Goal: Task Accomplishment & Management: Complete application form

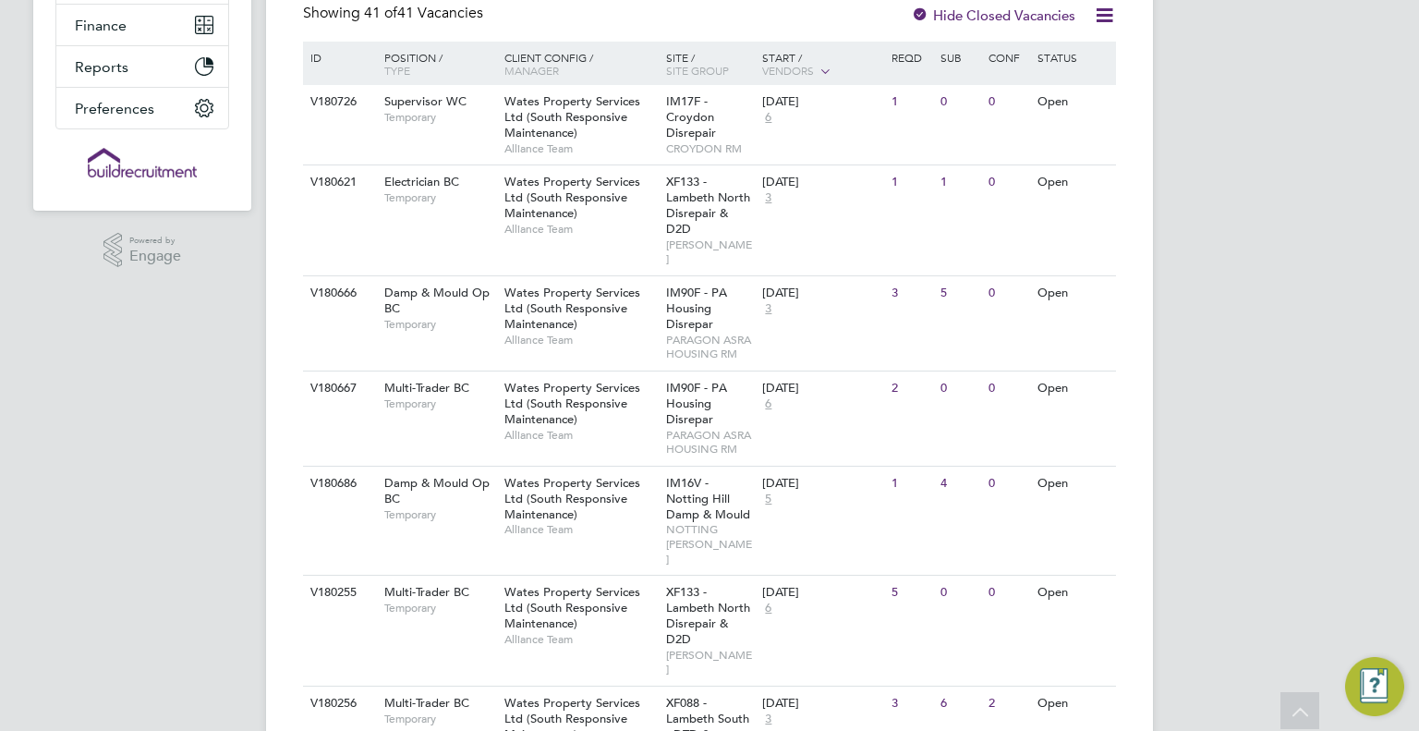
scroll to position [606, 0]
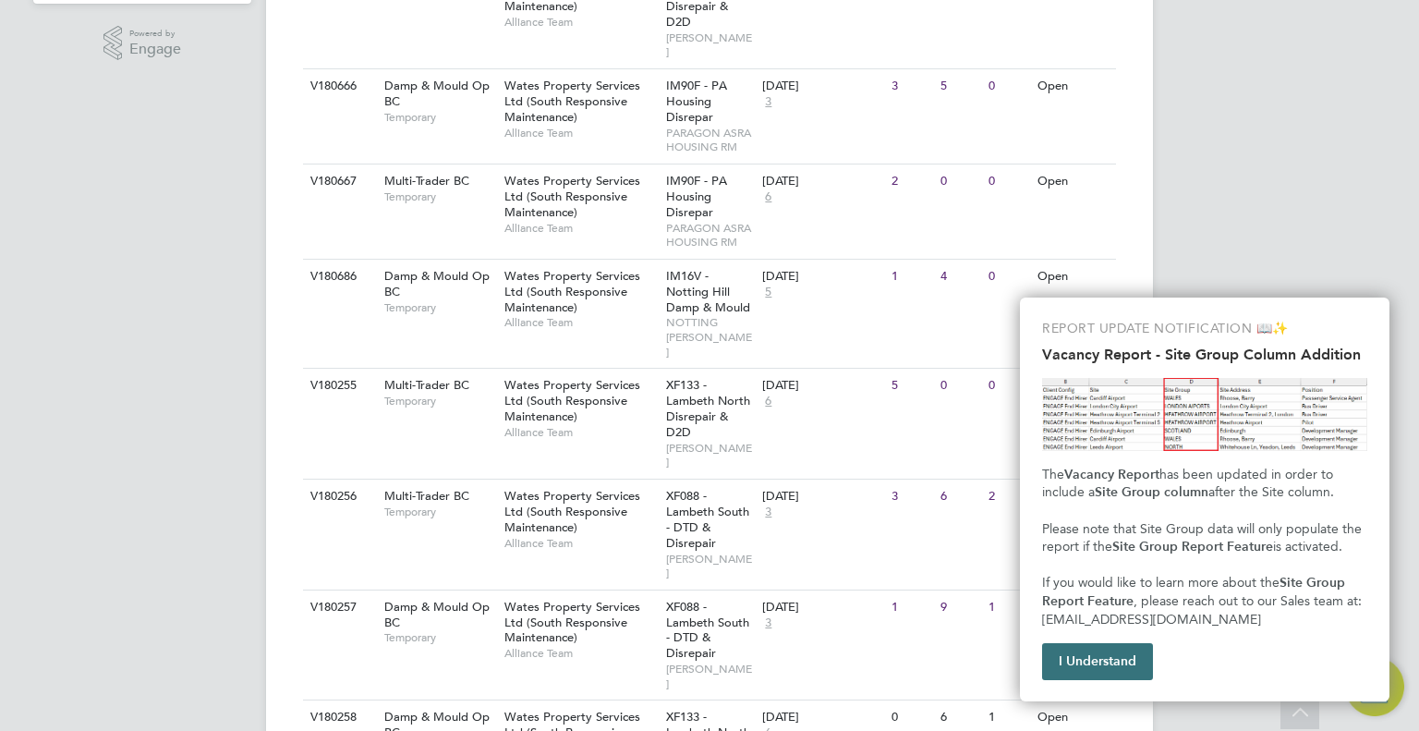
click at [1089, 647] on button "I Understand" at bounding box center [1097, 661] width 111 height 37
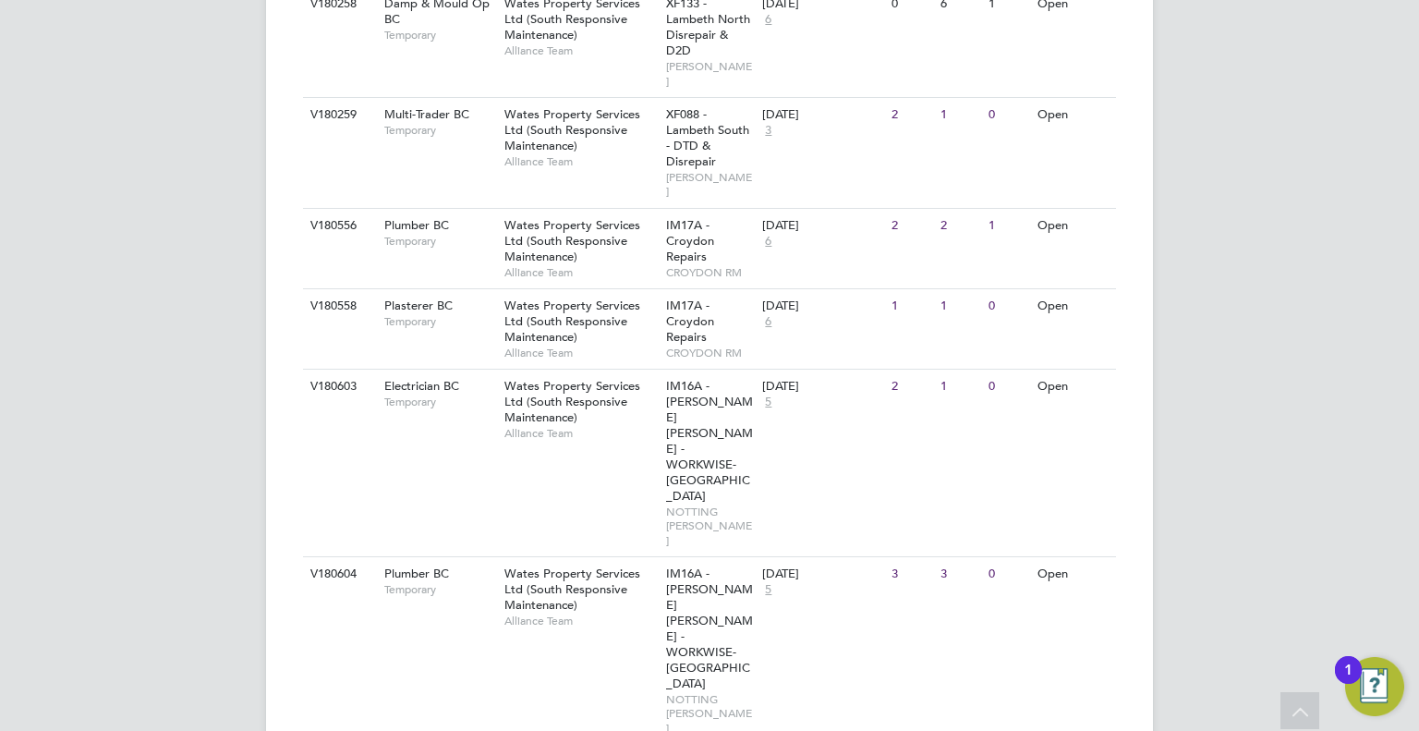
scroll to position [1328, 0]
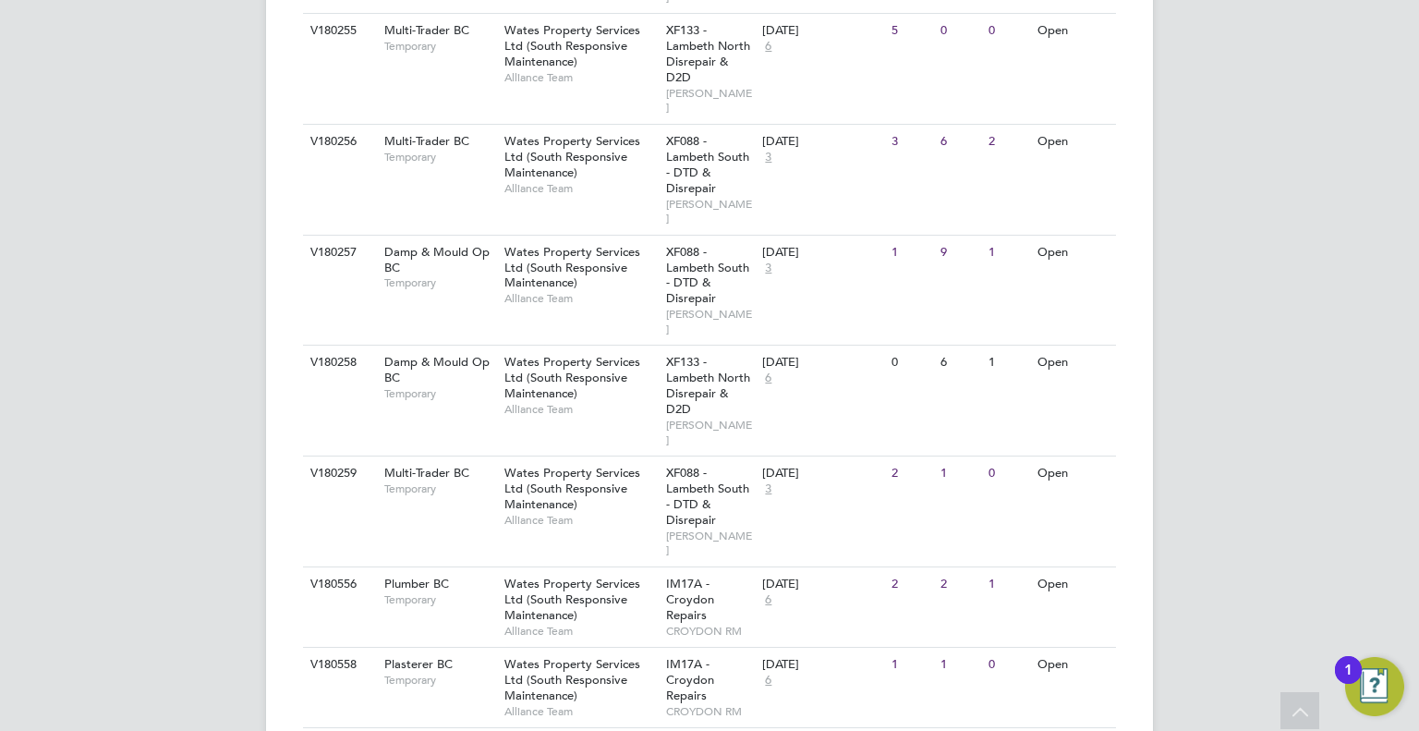
scroll to position [924, 0]
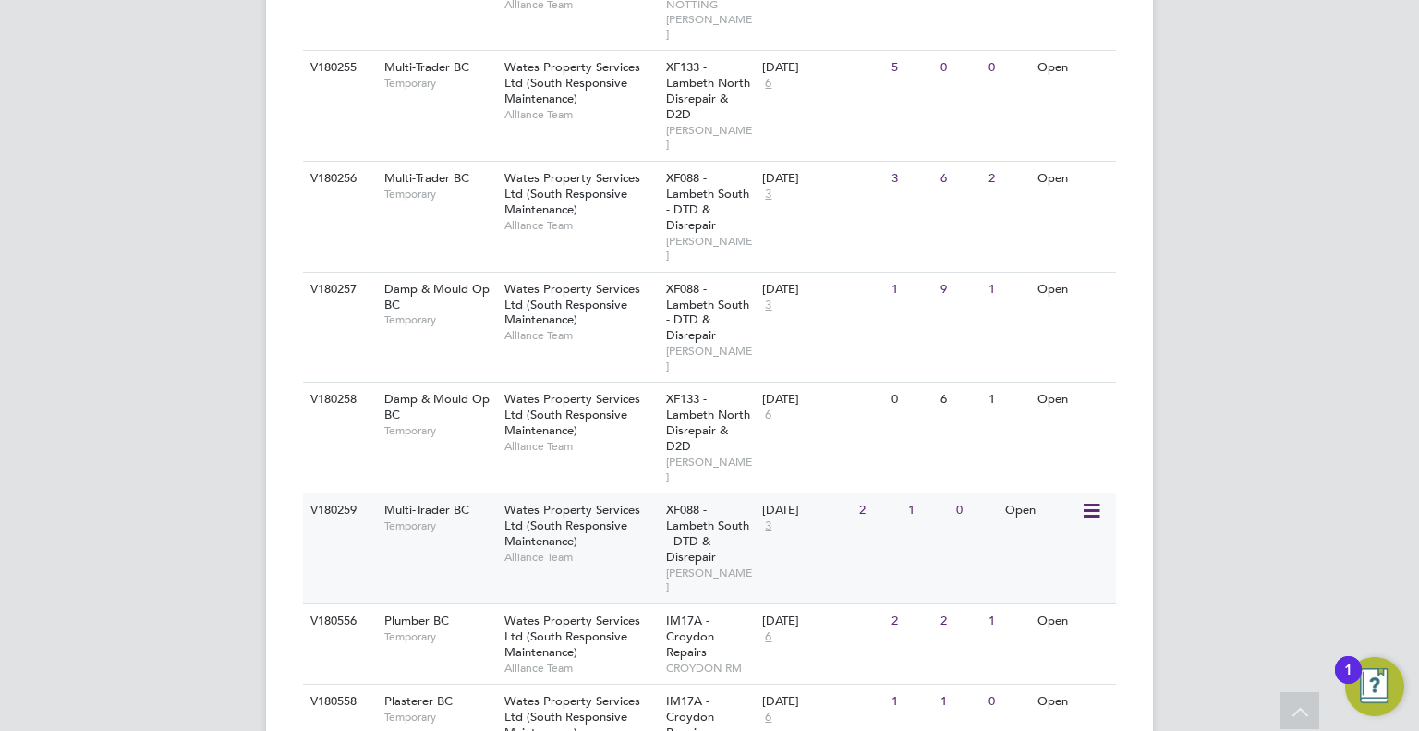
click at [555, 502] on span "Wates Property Services Ltd (South Responsive Maintenance)" at bounding box center [573, 525] width 136 height 47
click at [510, 693] on span "Wates Property Services Ltd (South Responsive Maintenance)" at bounding box center [573, 716] width 136 height 47
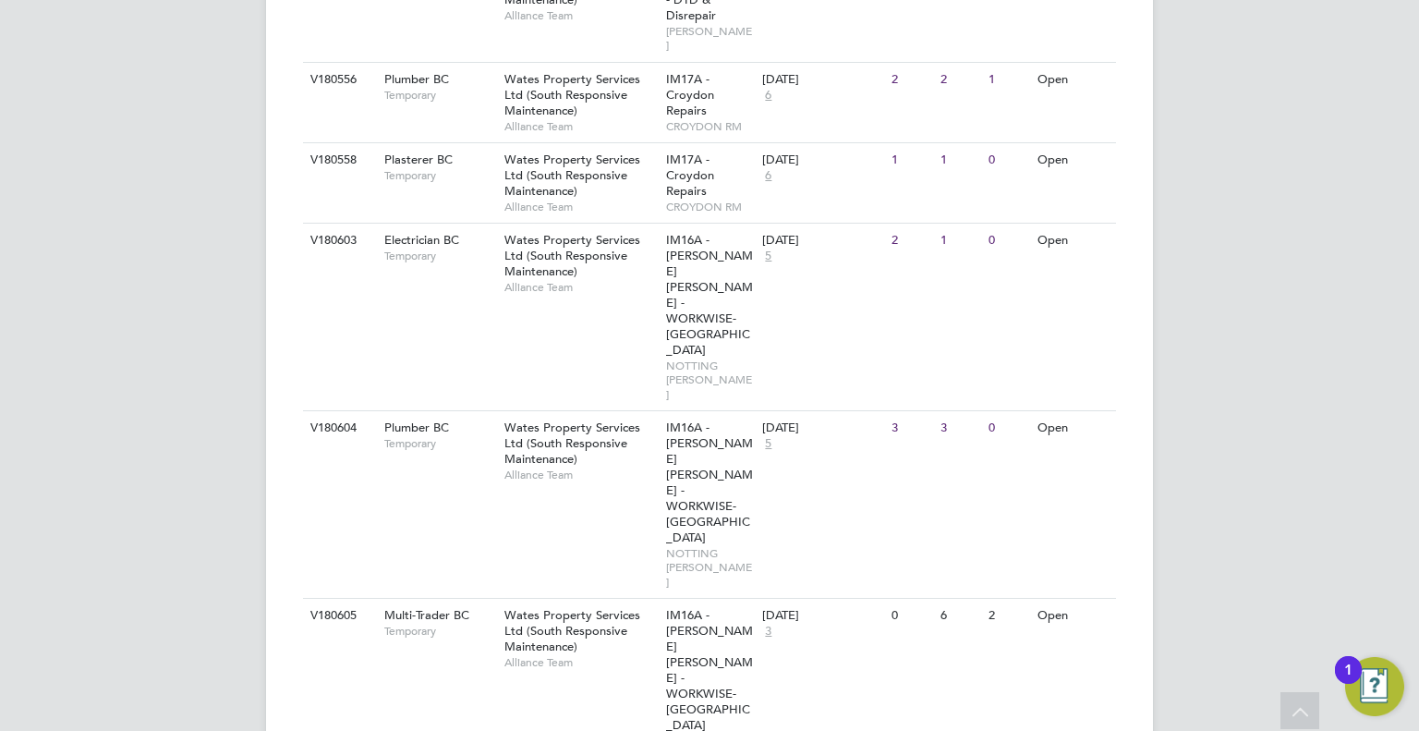
scroll to position [1552, 0]
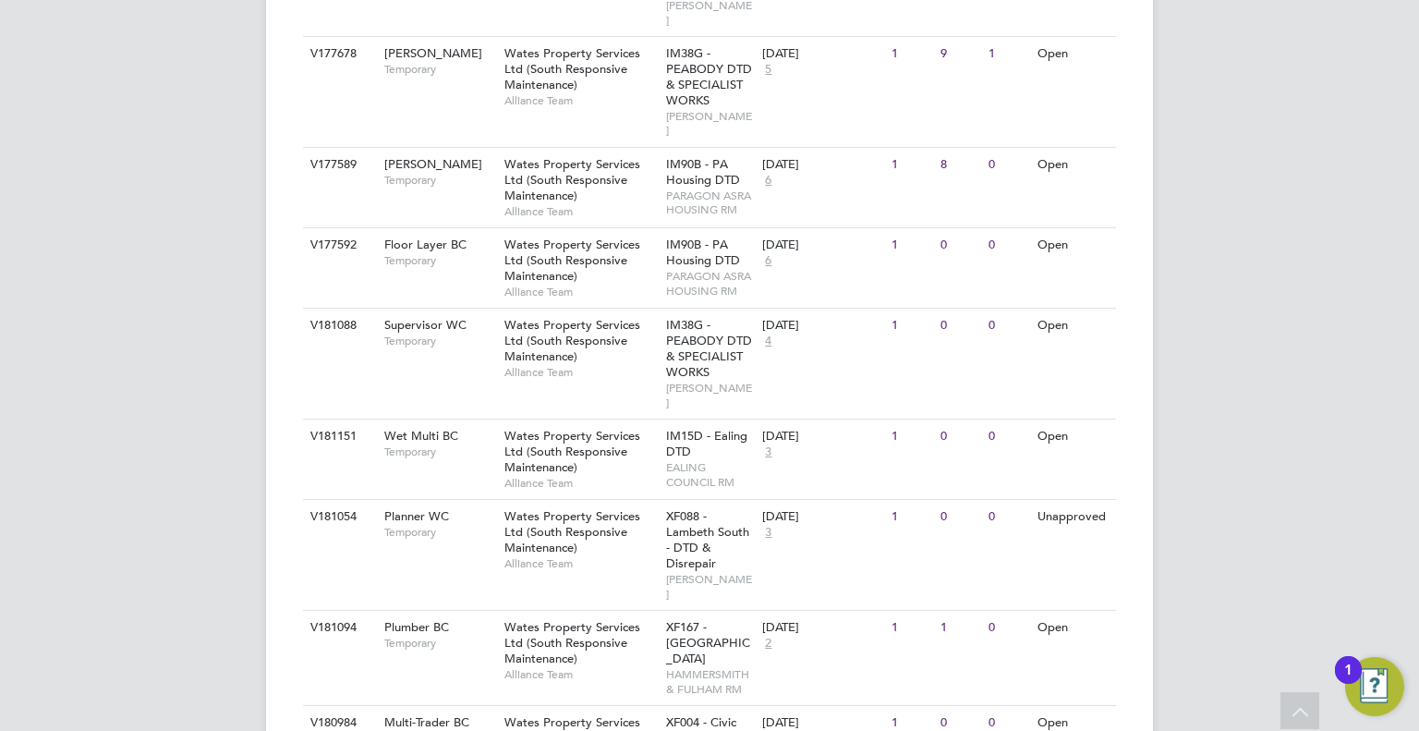
scroll to position [3659, 0]
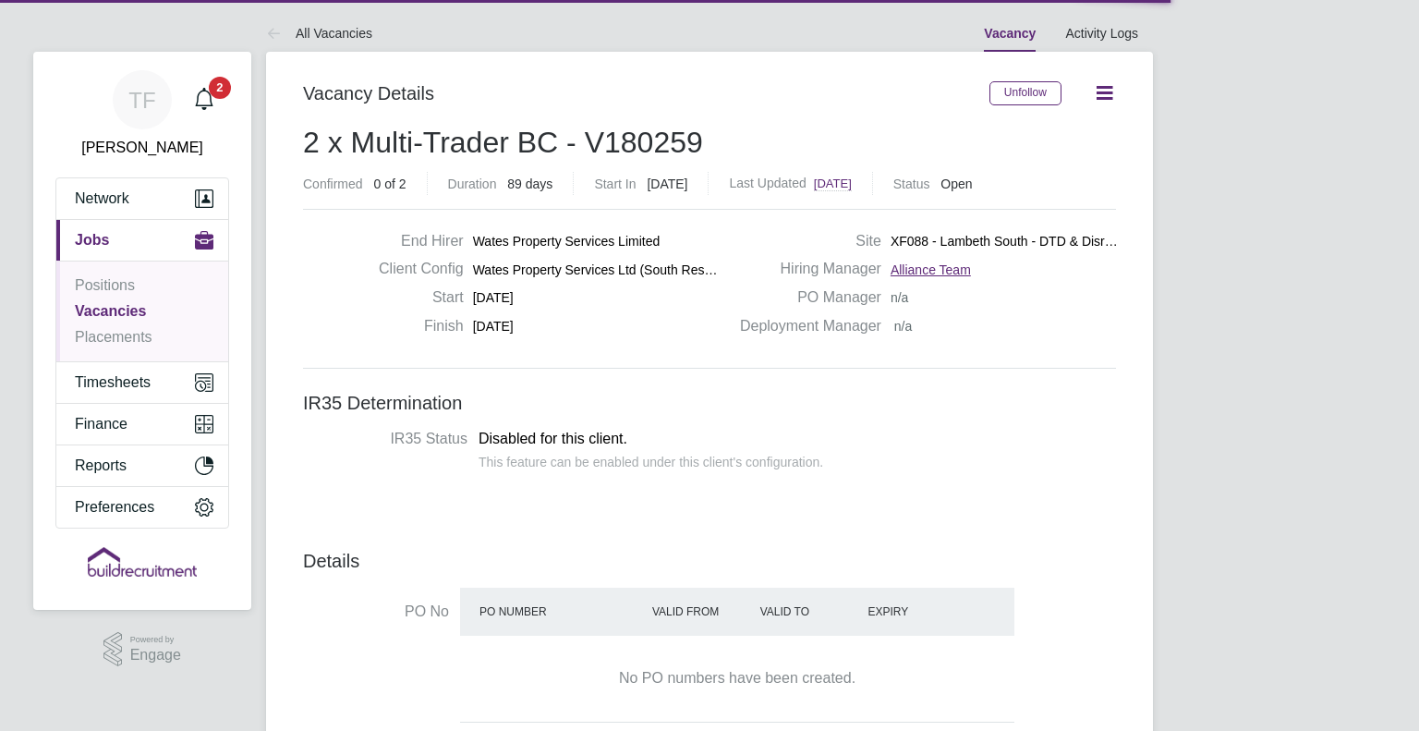
click at [590, 443] on span "Disabled for this client." at bounding box center [553, 439] width 149 height 16
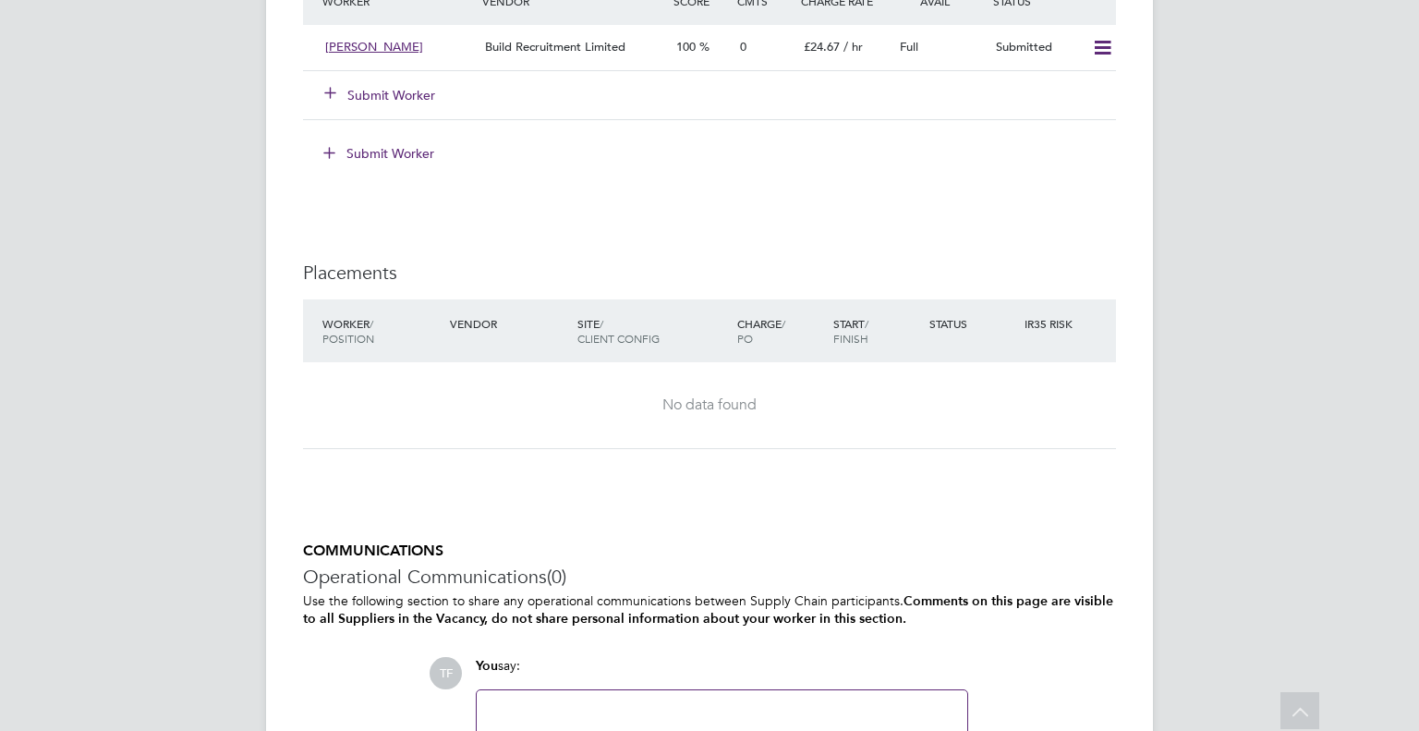
scroll to position [55, 129]
click at [364, 92] on button "Submit Worker" at bounding box center [380, 95] width 111 height 18
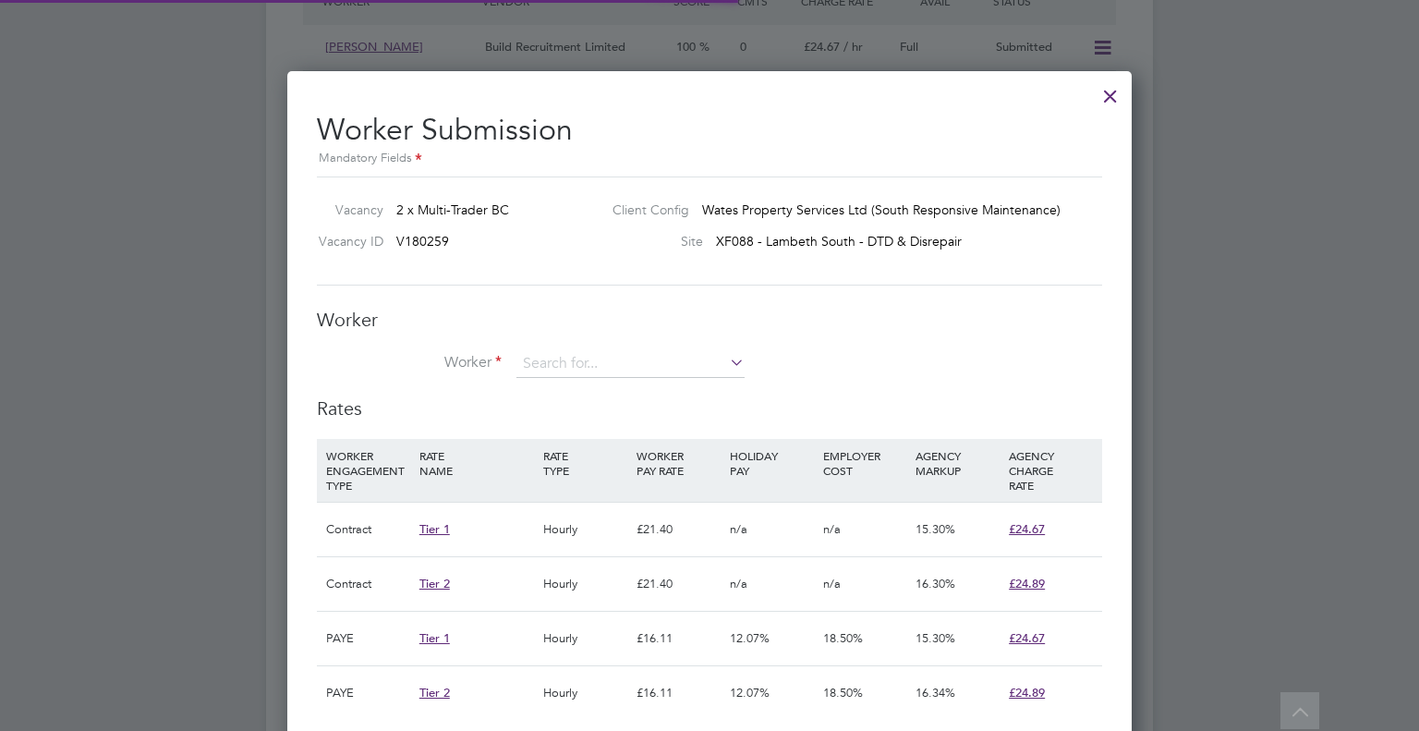
scroll to position [8, 8]
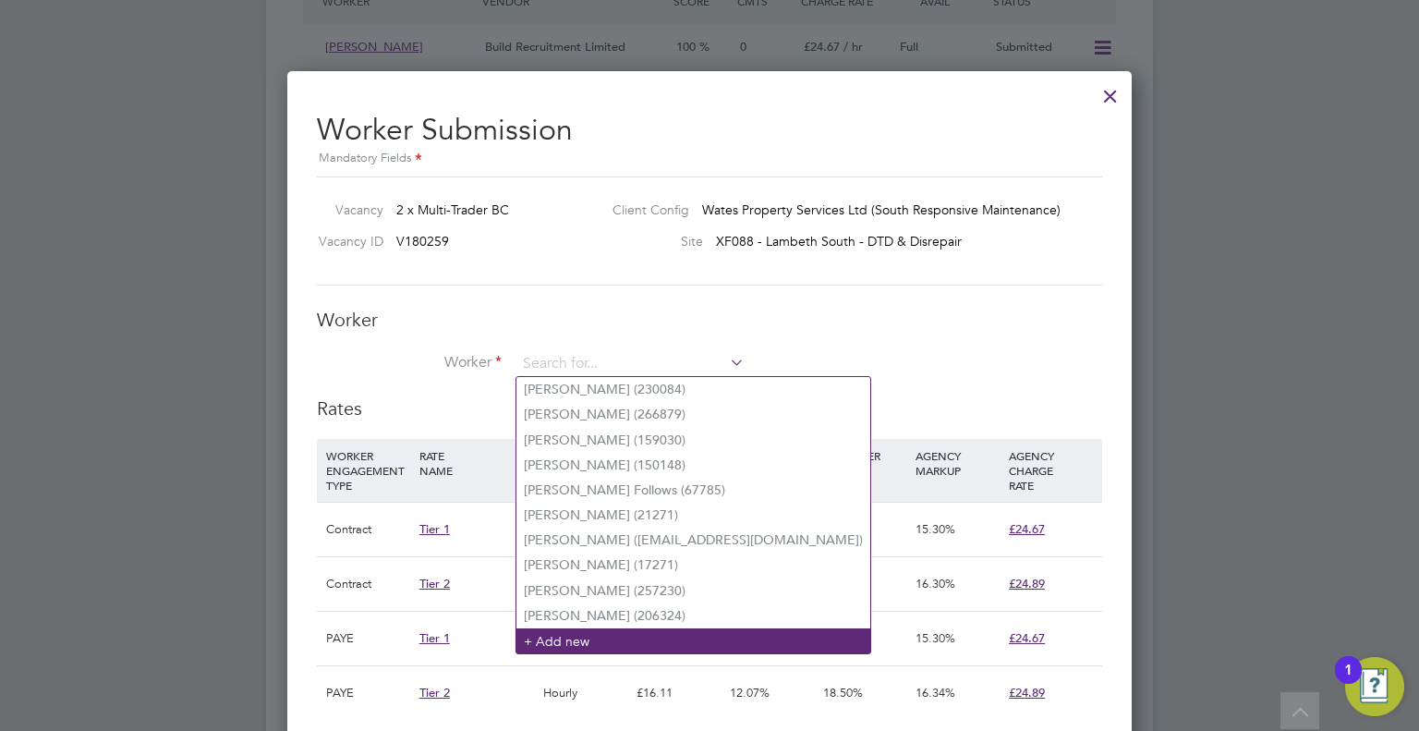
click at [616, 631] on li "+ Add new" at bounding box center [694, 640] width 354 height 25
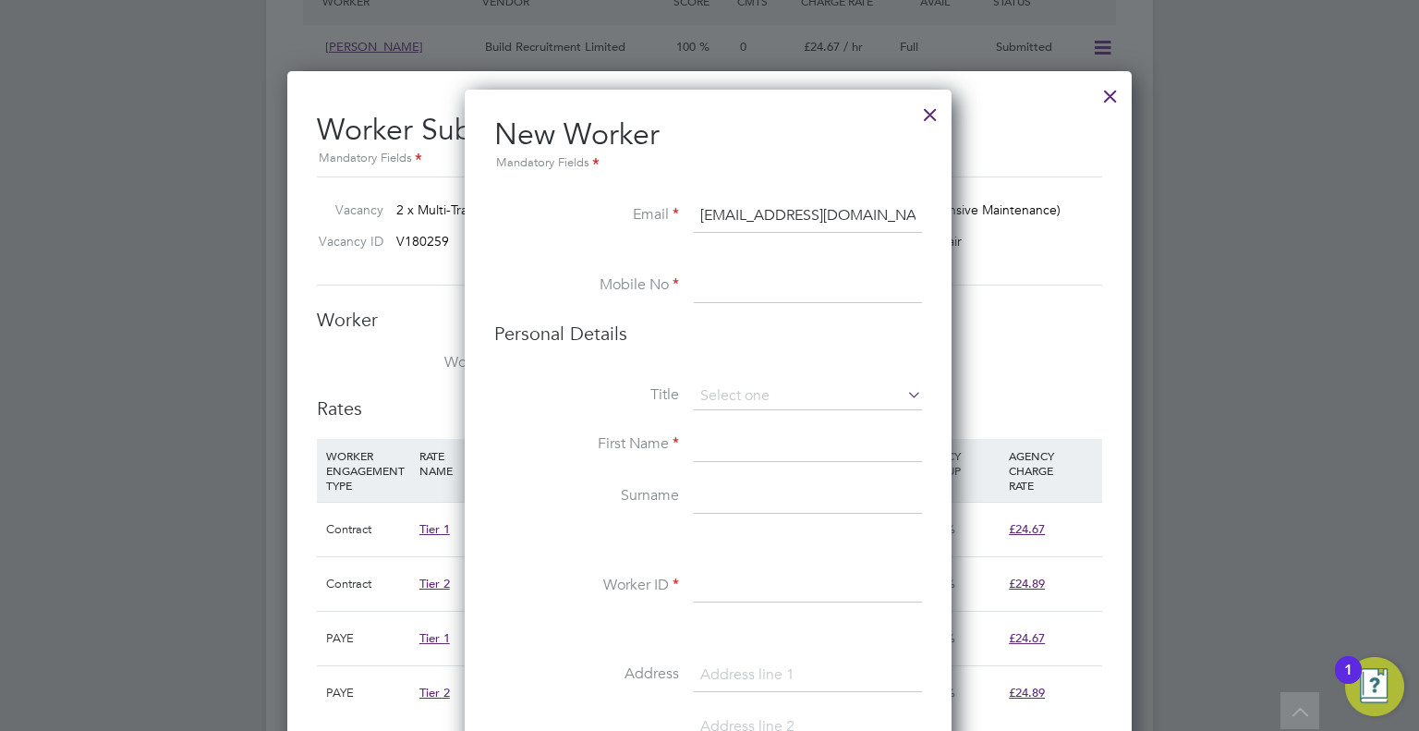
type input "leedean59@live.co.uk"
click at [773, 284] on input at bounding box center [808, 286] width 228 height 33
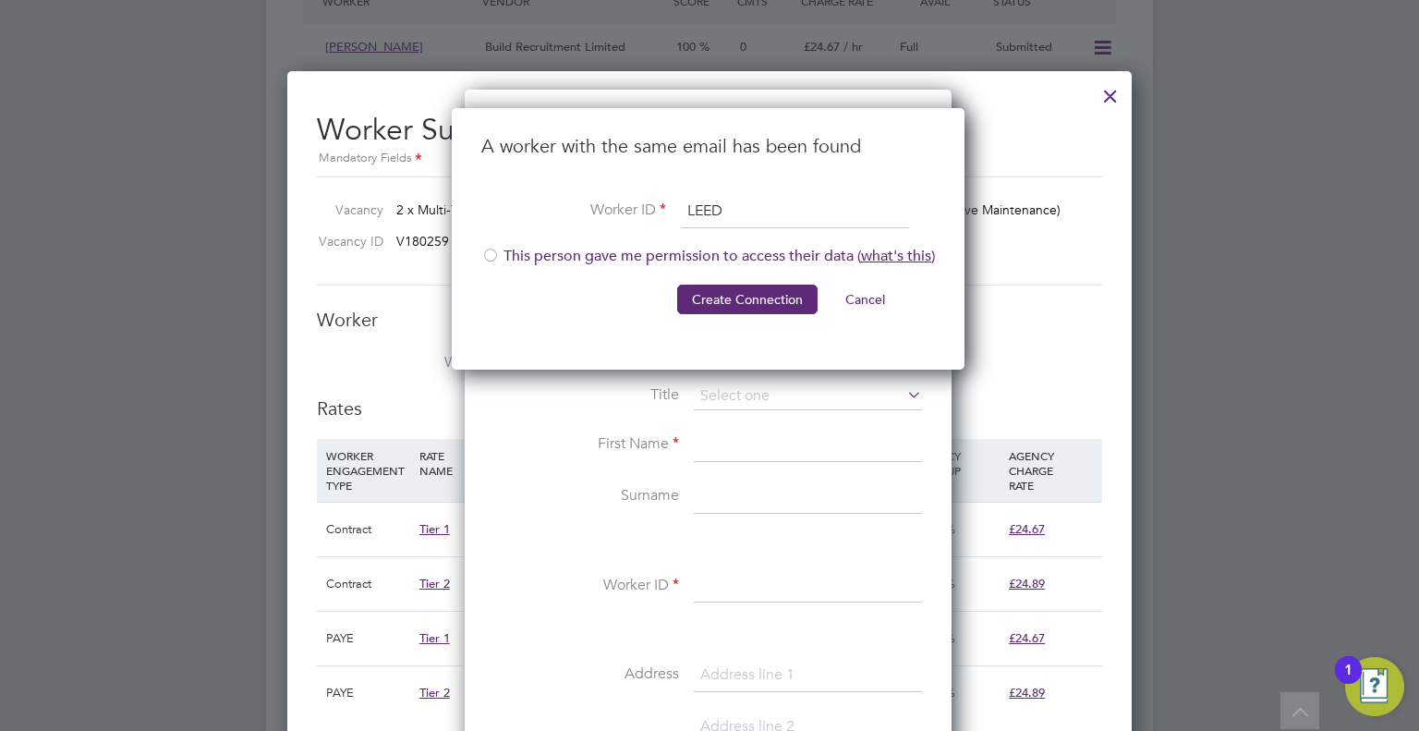
type input "LEED"
click at [488, 256] on div at bounding box center [490, 257] width 18 height 18
click at [709, 291] on button "Create Connection" at bounding box center [747, 300] width 140 height 30
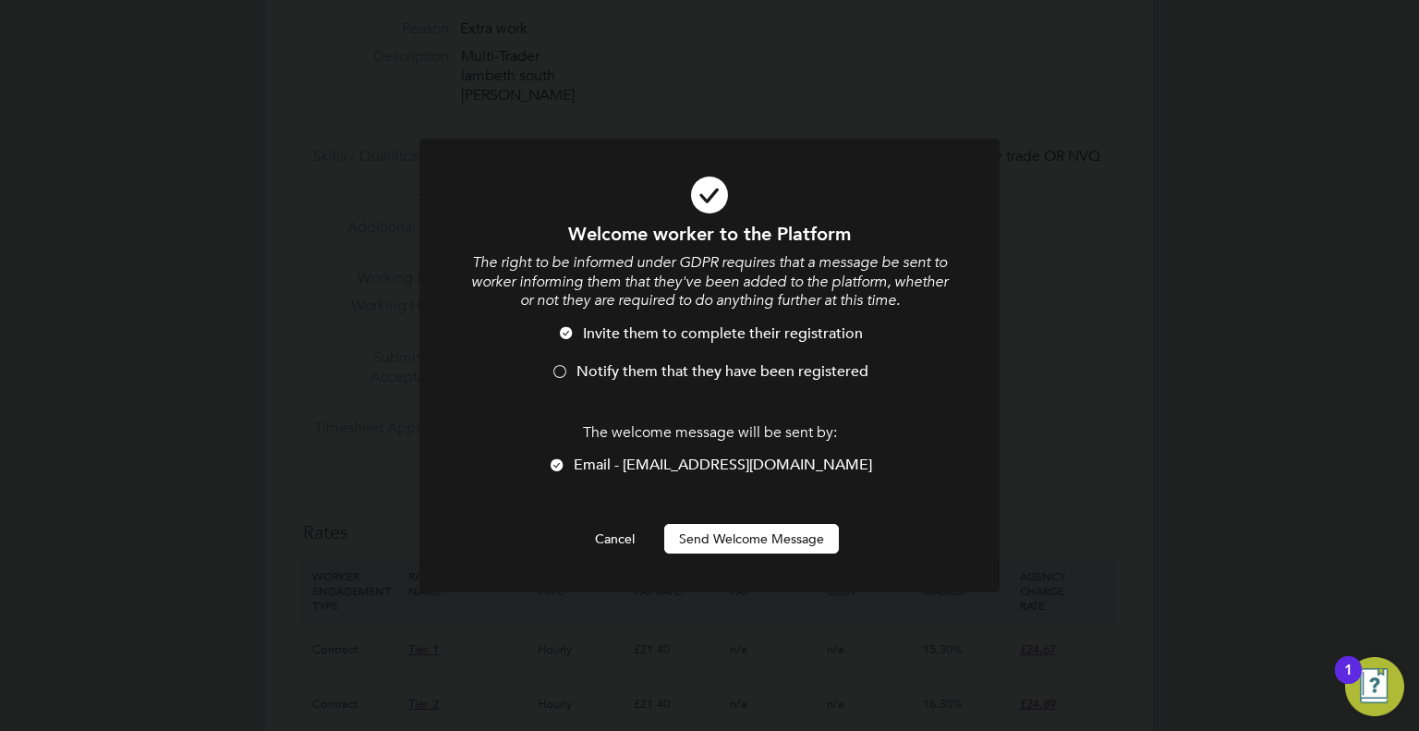
click at [563, 370] on div at bounding box center [560, 373] width 18 height 18
click at [739, 549] on button "Send Welcome Message" at bounding box center [751, 539] width 175 height 30
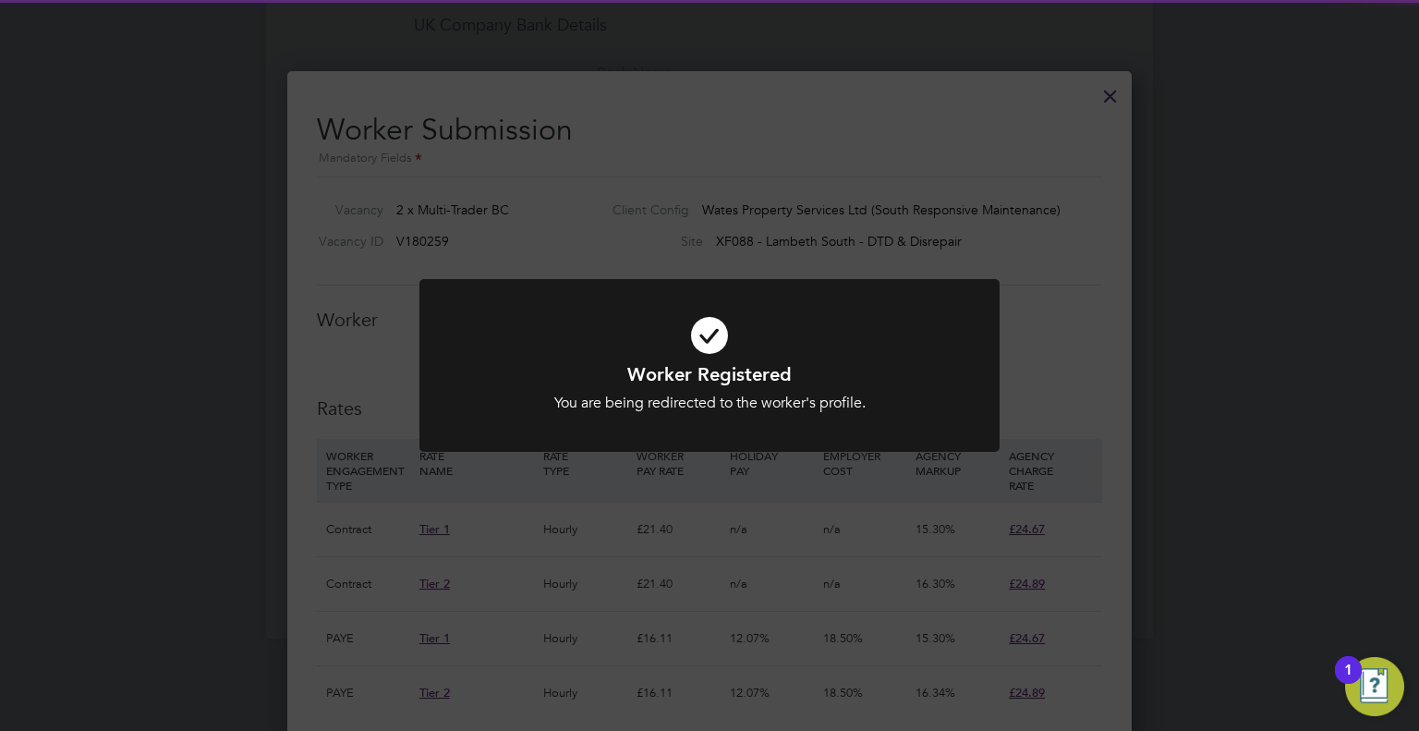
click at [358, 347] on div "Worker Registered You are being redirected to the worker's profile. Cancel Okay" at bounding box center [709, 365] width 1419 height 731
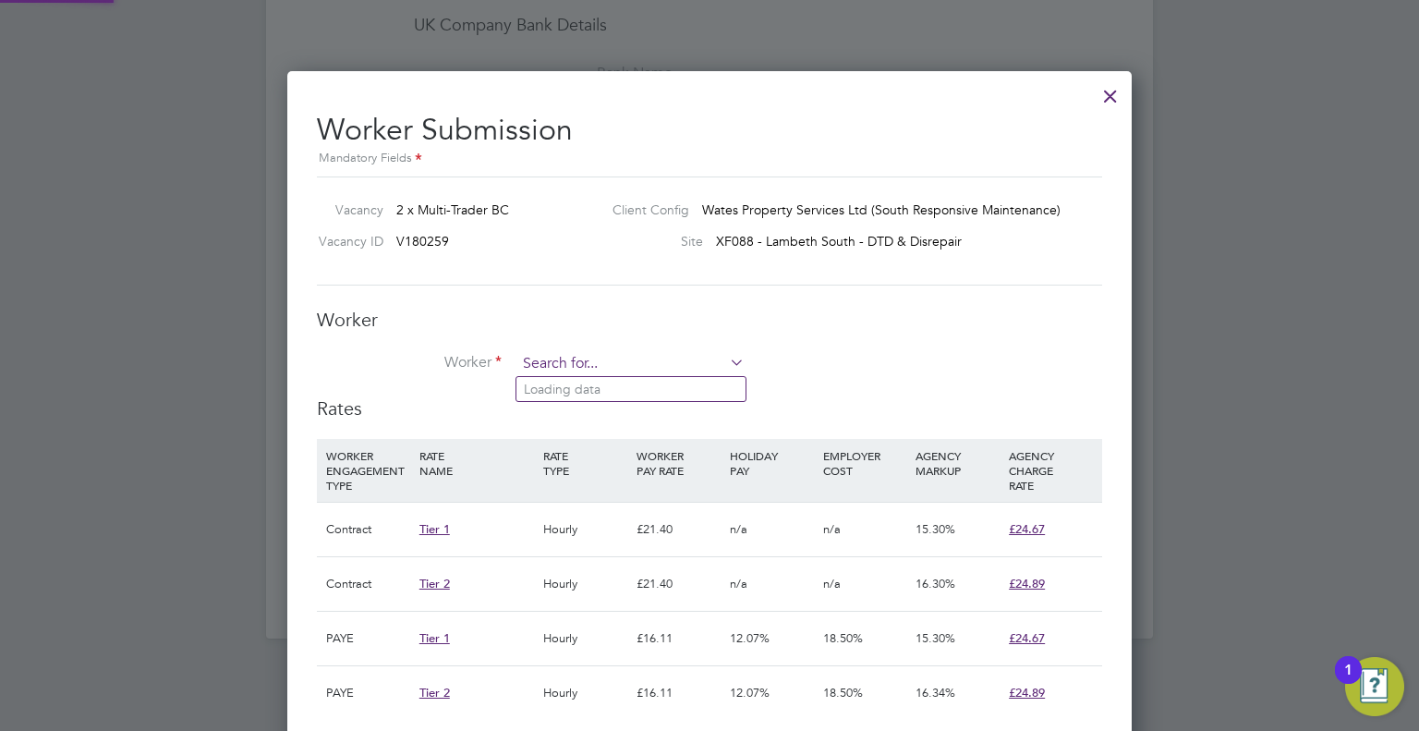
click at [712, 369] on input at bounding box center [631, 364] width 228 height 28
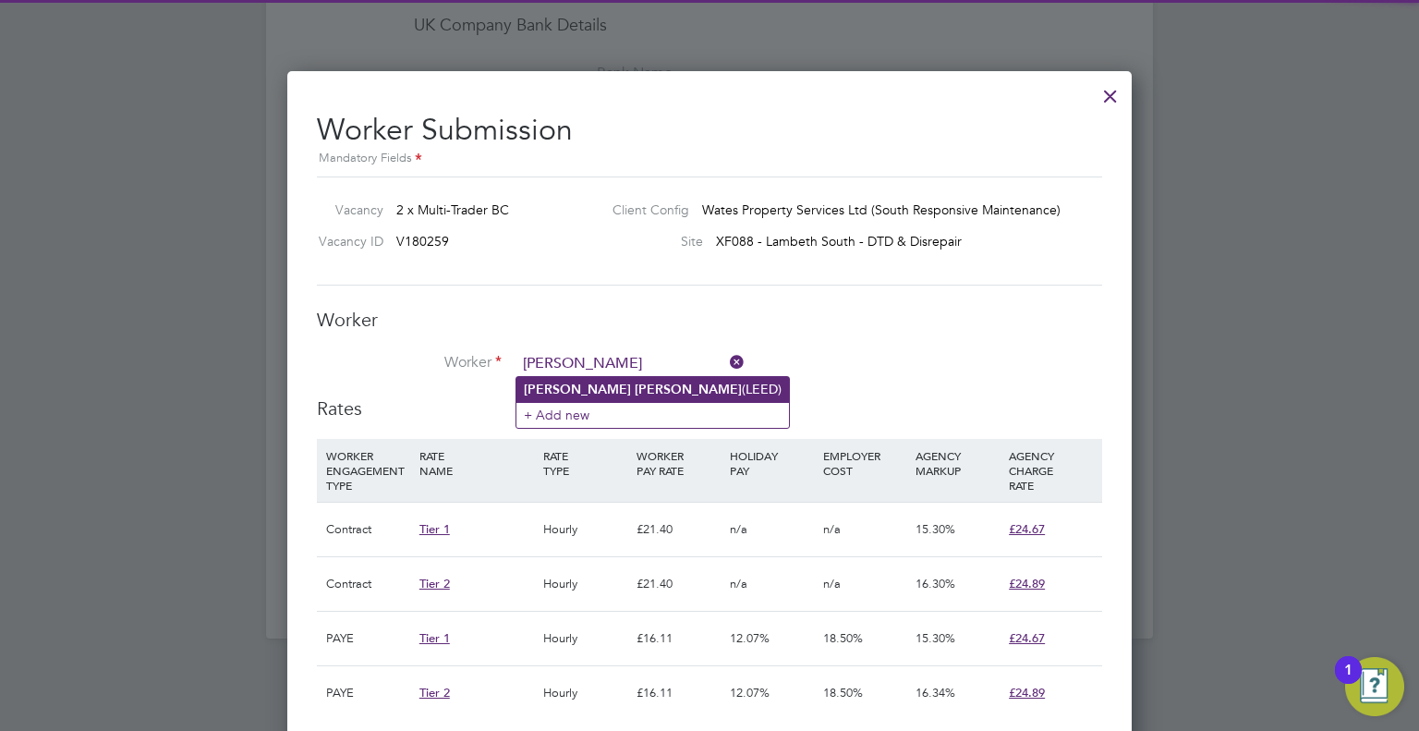
click at [619, 387] on li "Lee Dean (LEED)" at bounding box center [653, 389] width 273 height 25
type input "Lee Dean (LEED)"
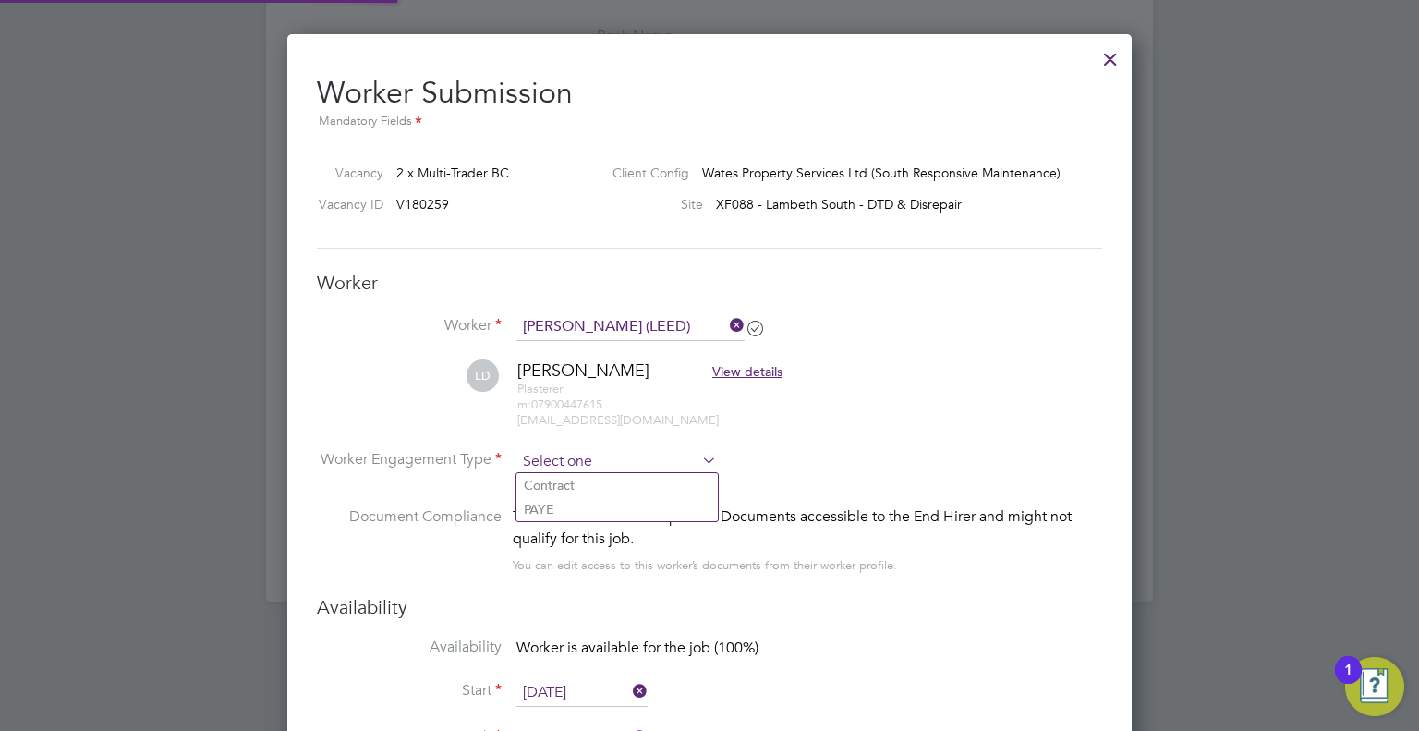
click at [615, 459] on input at bounding box center [617, 462] width 201 height 28
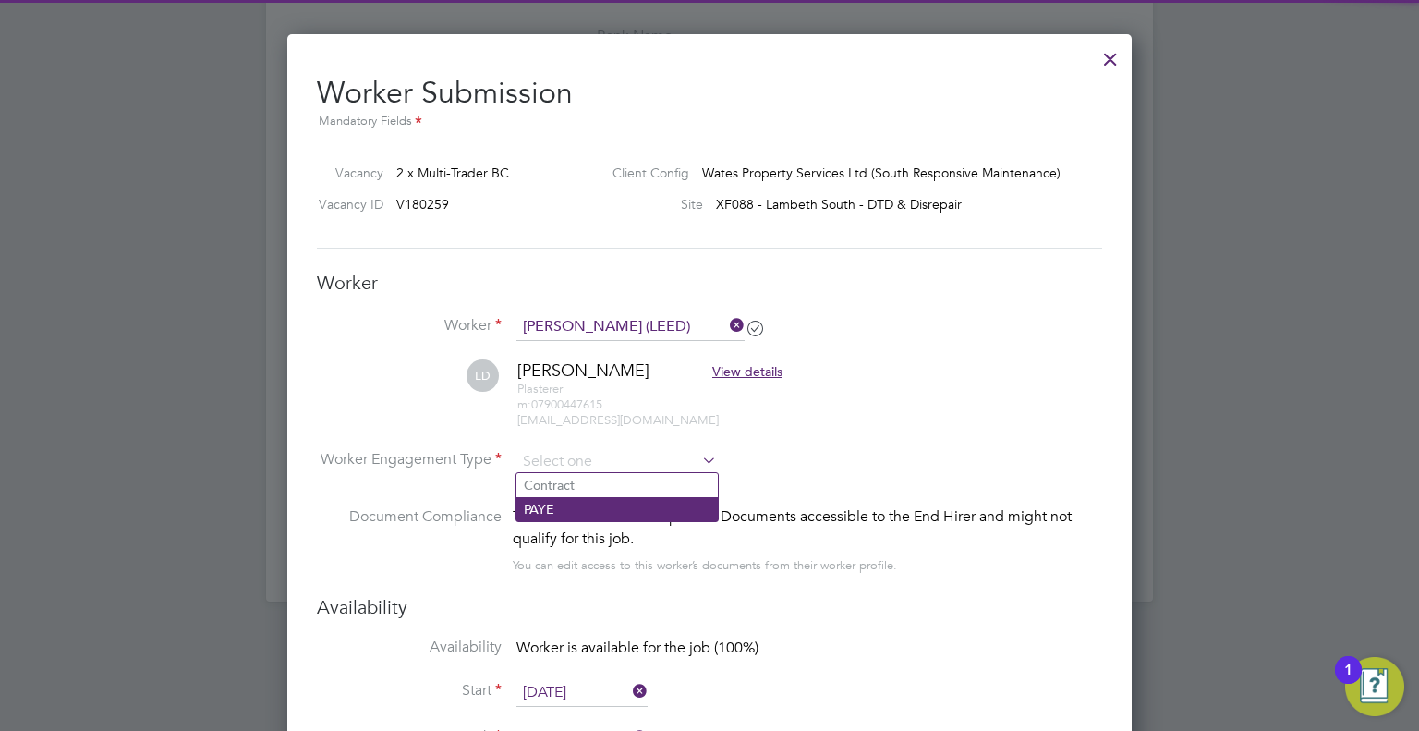
click at [578, 497] on li "PAYE" at bounding box center [617, 509] width 201 height 24
type input "PAYE"
click at [595, 457] on input at bounding box center [617, 462] width 201 height 28
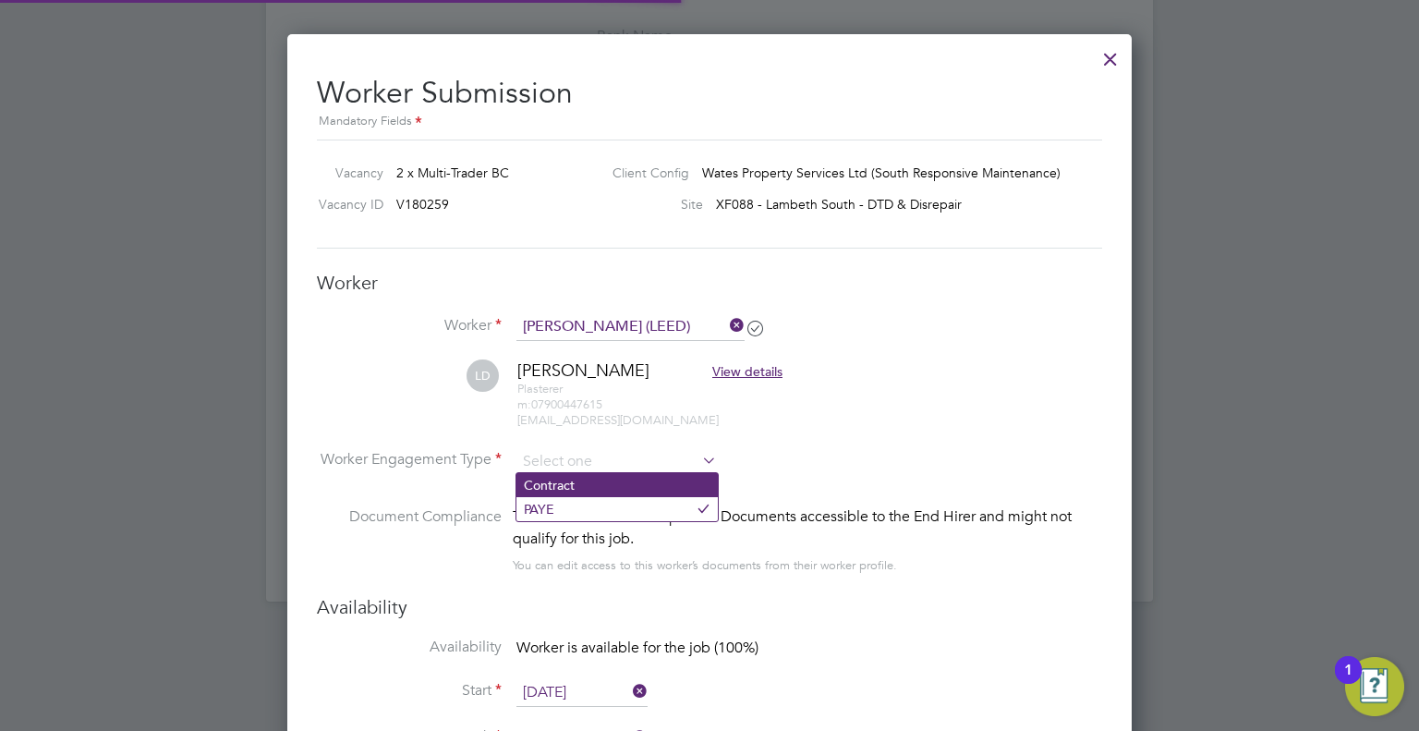
click at [560, 480] on li "Contract" at bounding box center [617, 485] width 201 height 24
type input "Contract"
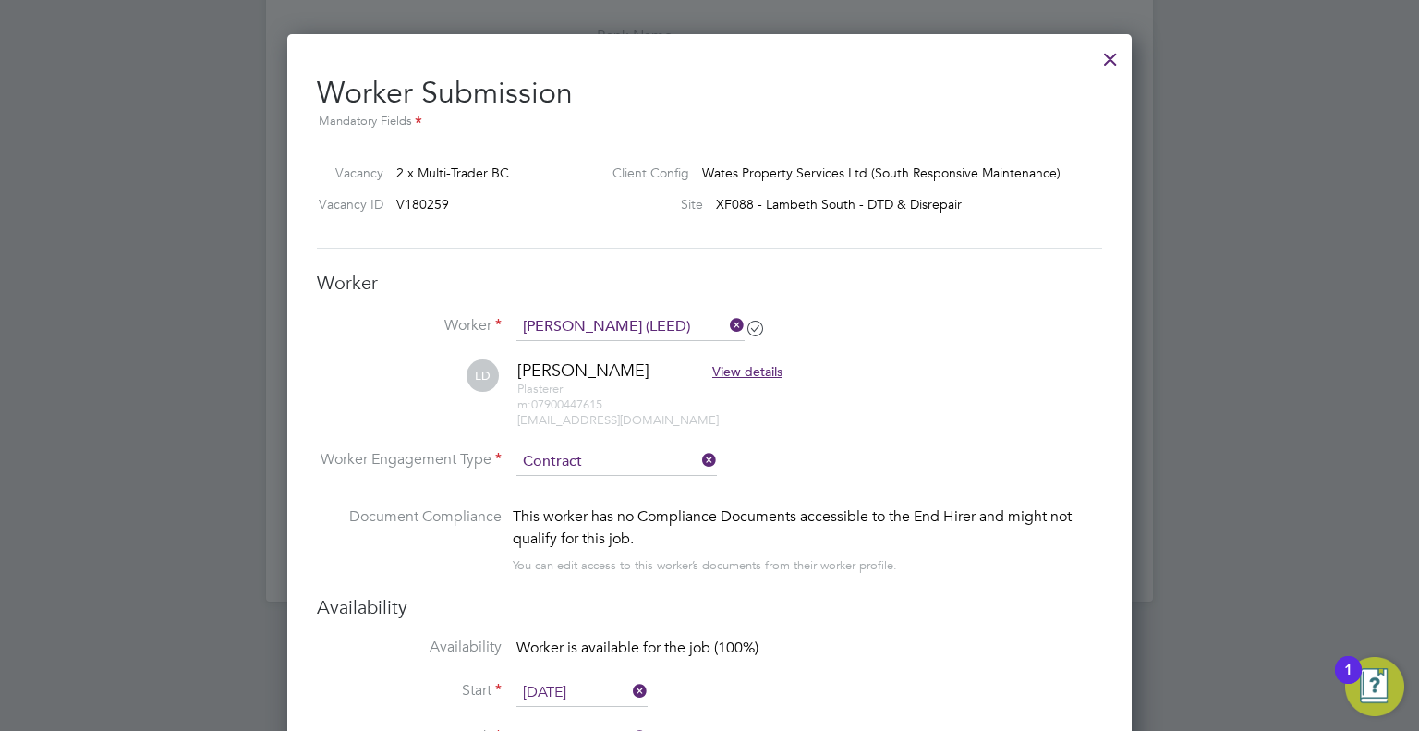
click at [956, 439] on li "LD Lee Dean View details Plasterer m: 07900447615 leedean59@live.co.uk" at bounding box center [709, 403] width 785 height 88
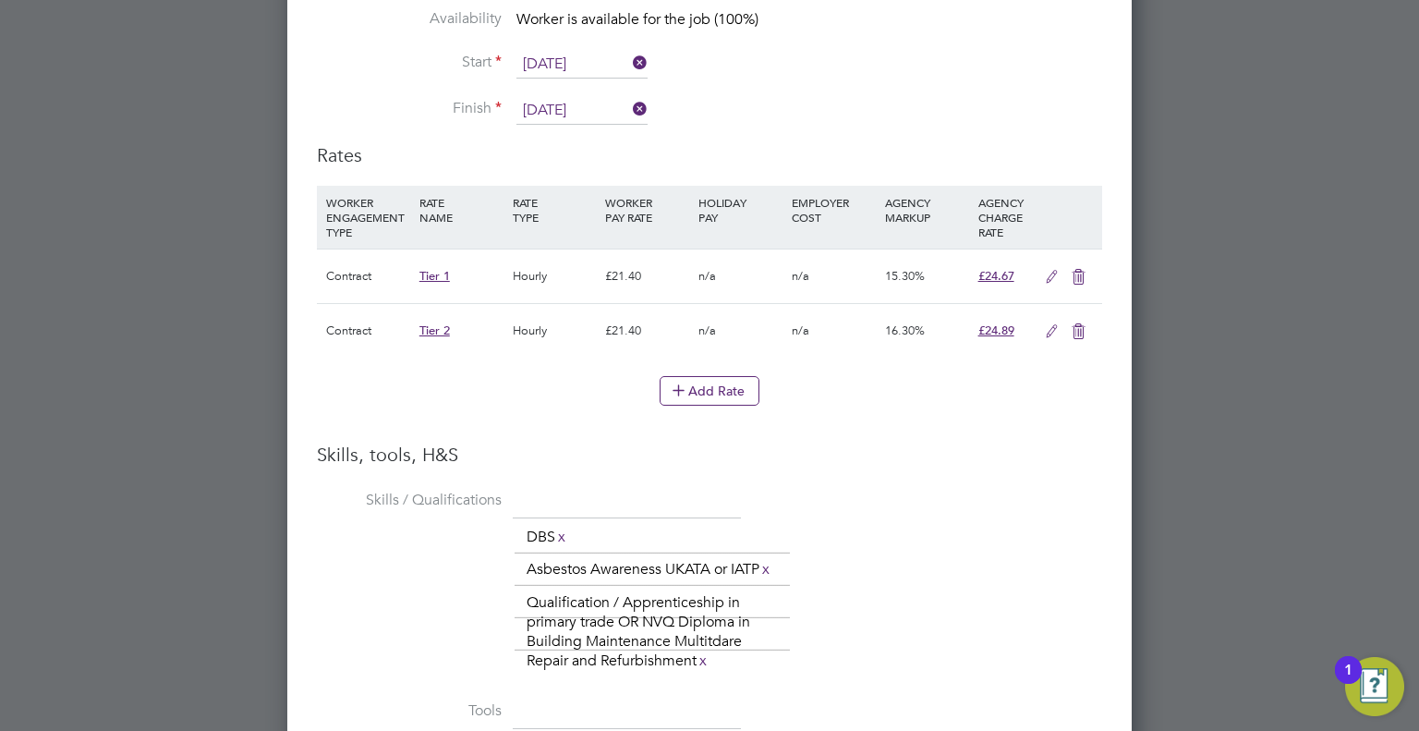
click at [1077, 332] on icon at bounding box center [1078, 331] width 23 height 15
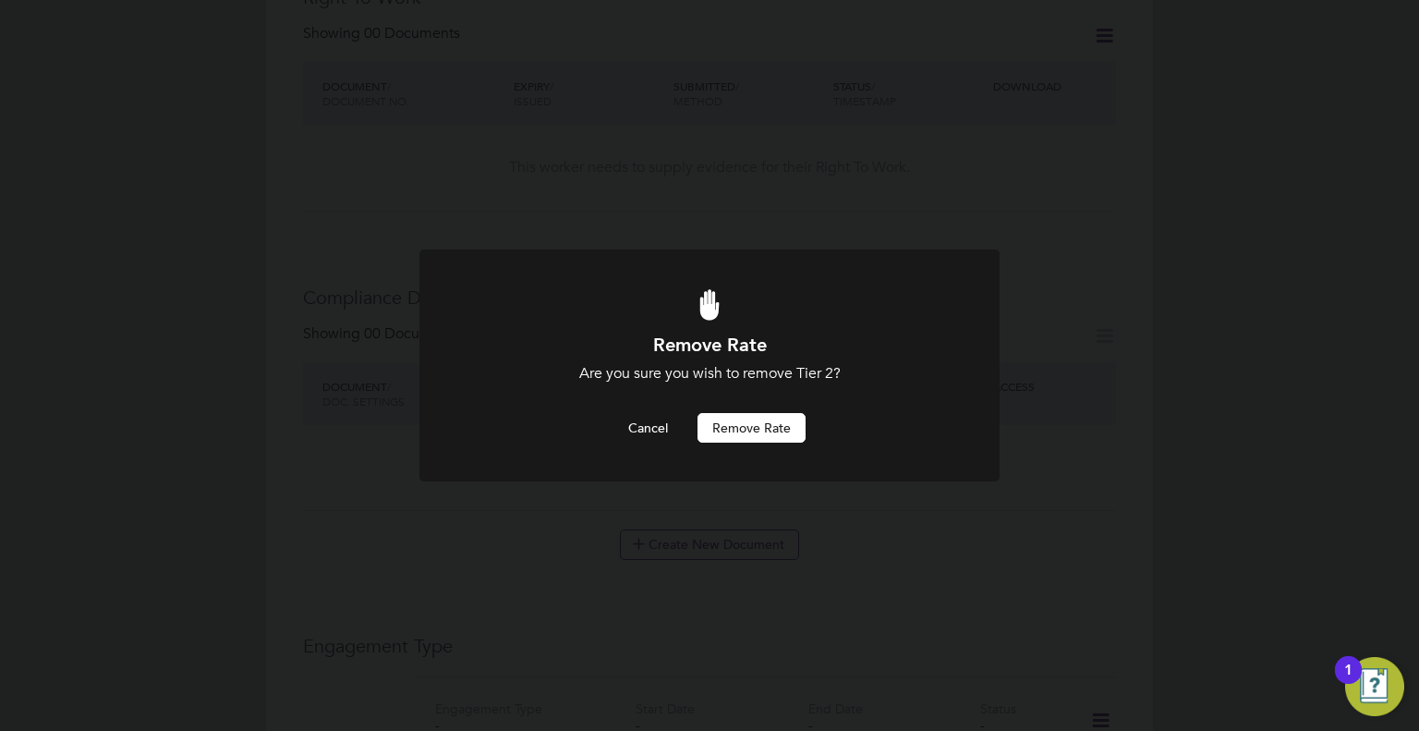
click at [733, 417] on button "Remove rate" at bounding box center [752, 428] width 108 height 30
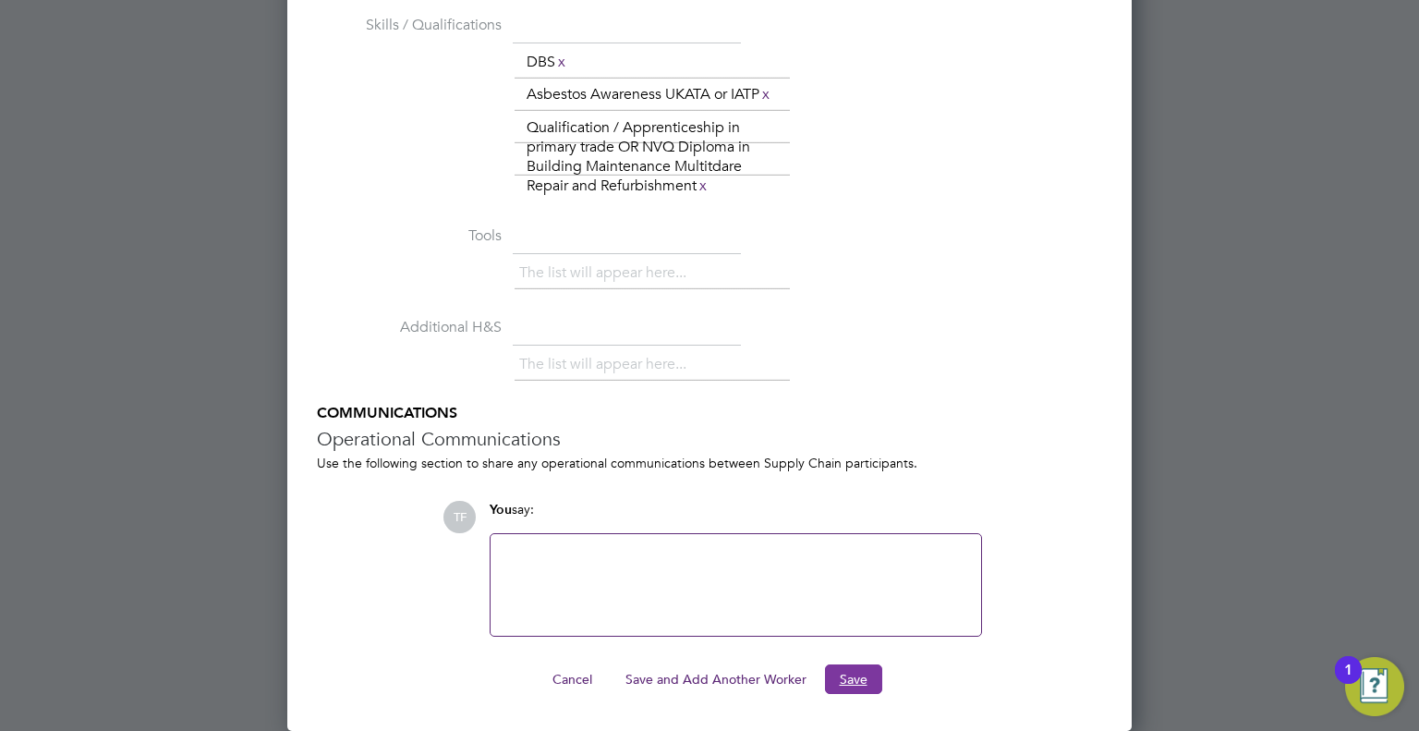
click at [843, 672] on button "Save" at bounding box center [853, 679] width 57 height 30
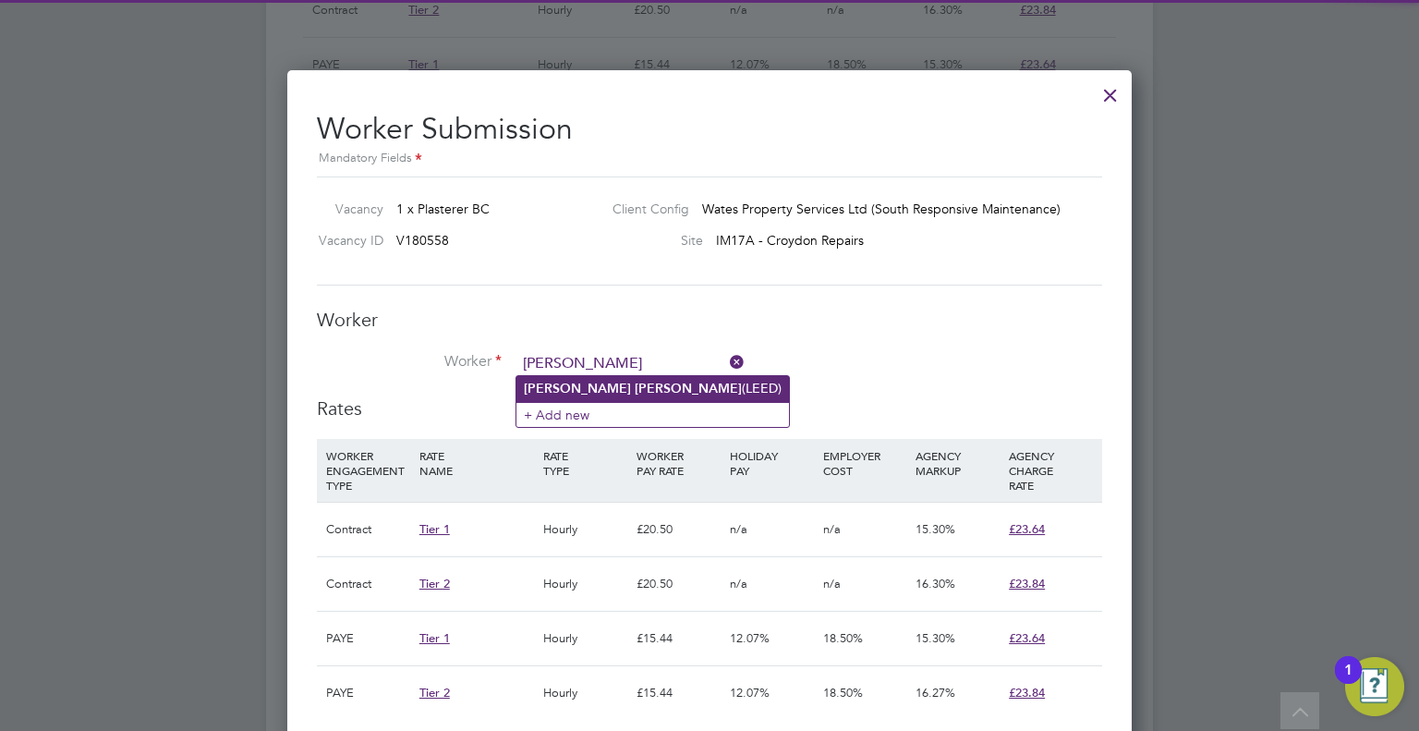
click at [530, 391] on b "Lee" at bounding box center [577, 389] width 107 height 16
type input "Lee Dean (LEED)"
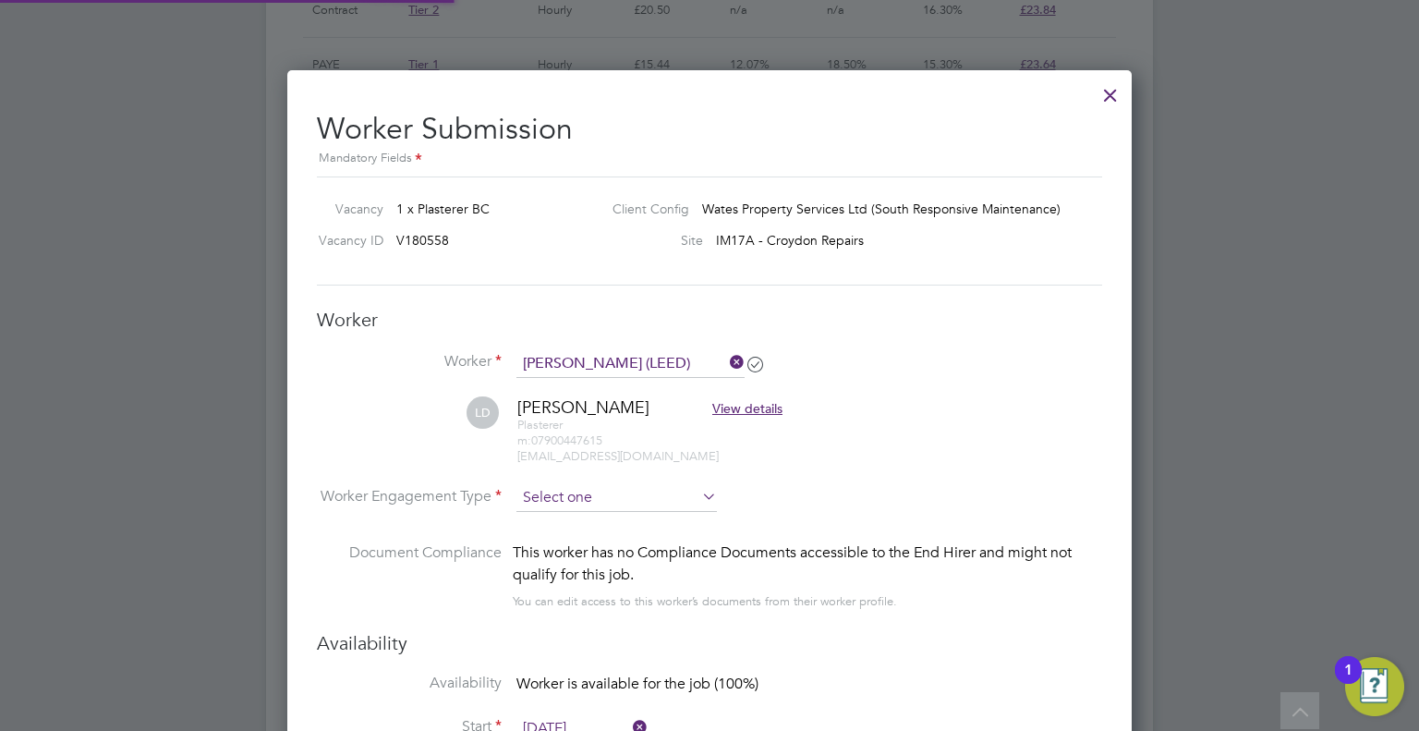
click at [639, 500] on input at bounding box center [617, 498] width 201 height 28
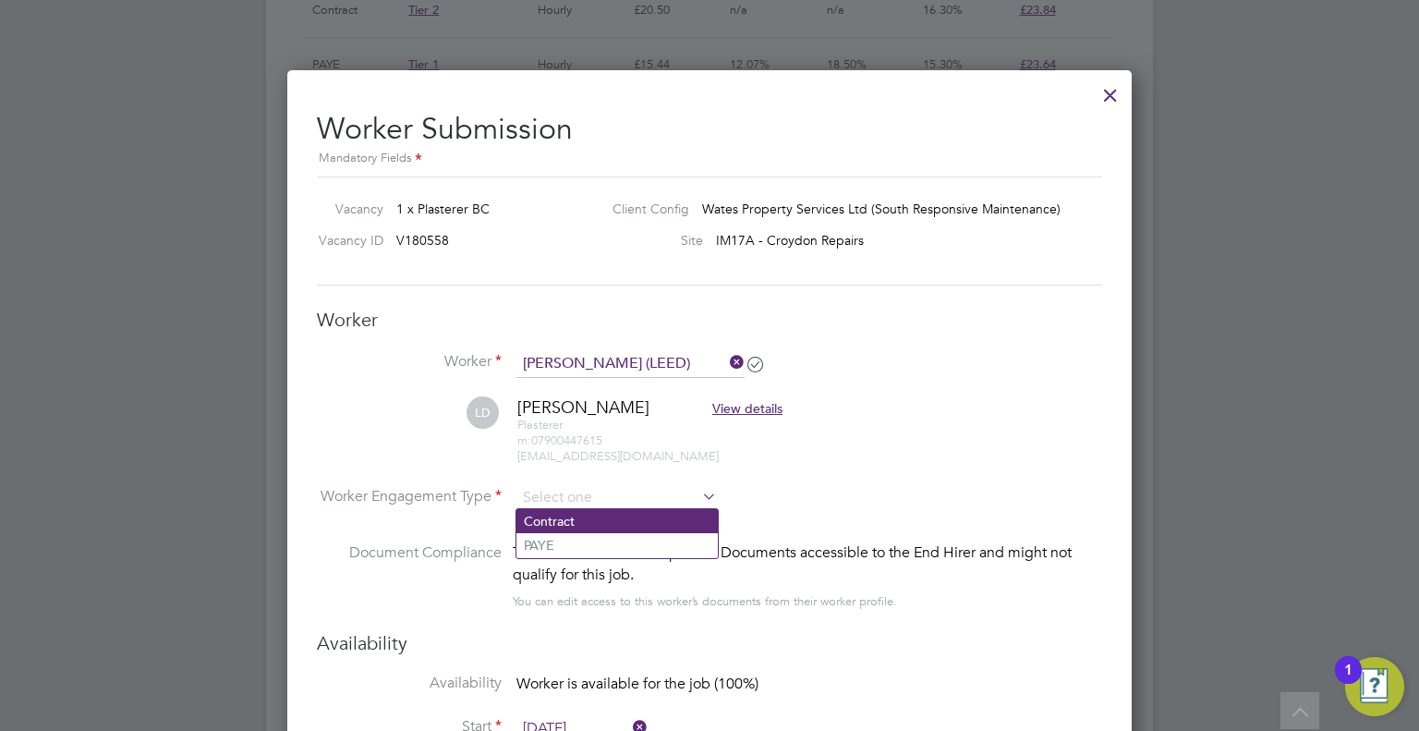
click at [595, 524] on li "Contract" at bounding box center [617, 521] width 201 height 24
type input "Contract"
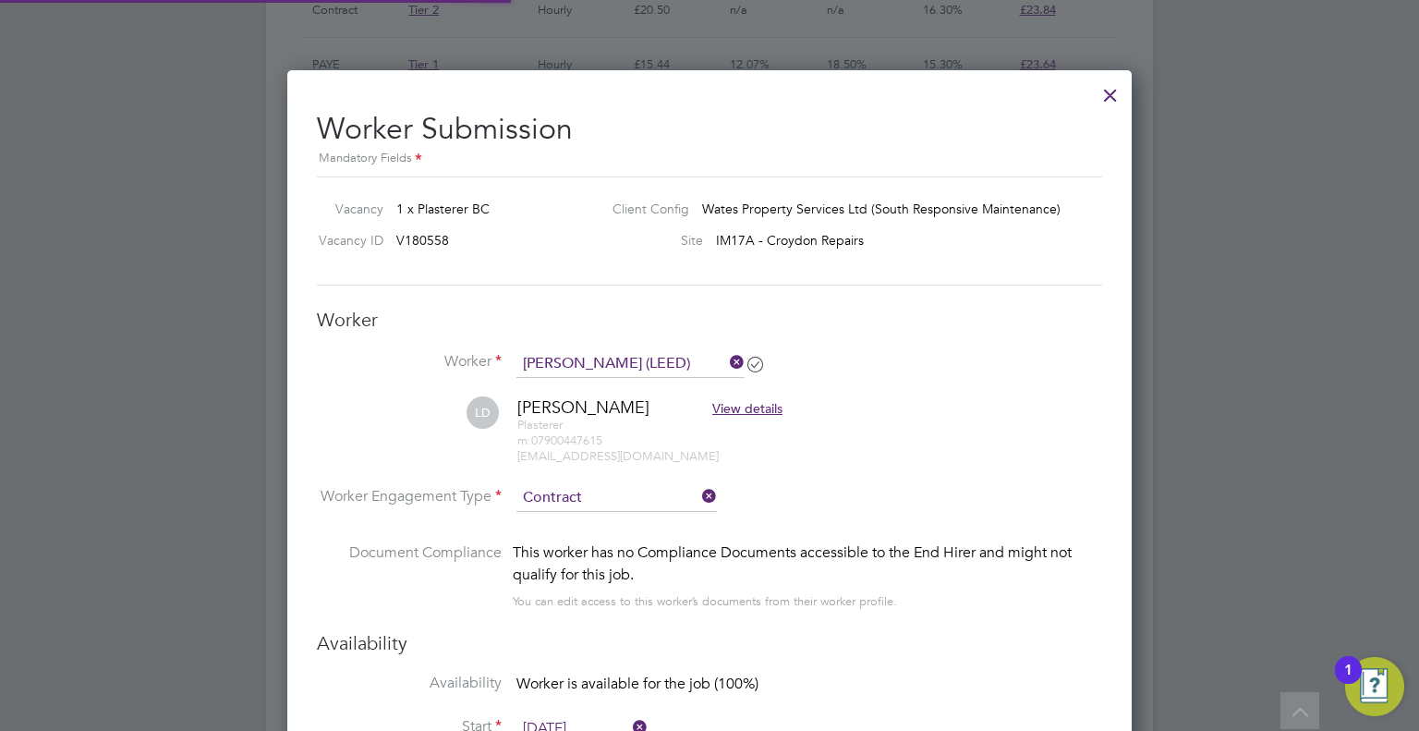
click at [927, 484] on li "Worker Engagement Type Contract" at bounding box center [709, 512] width 785 height 57
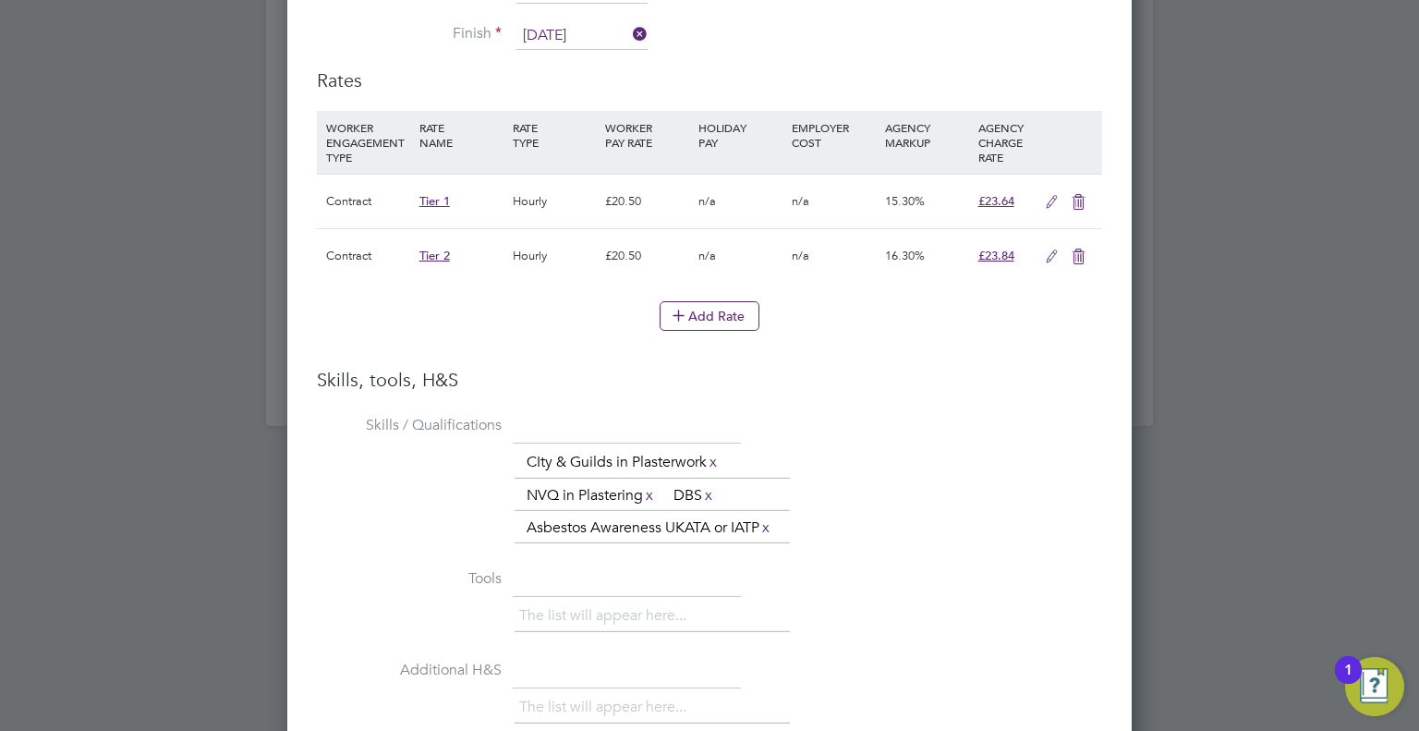
click at [1084, 250] on icon at bounding box center [1078, 257] width 23 height 15
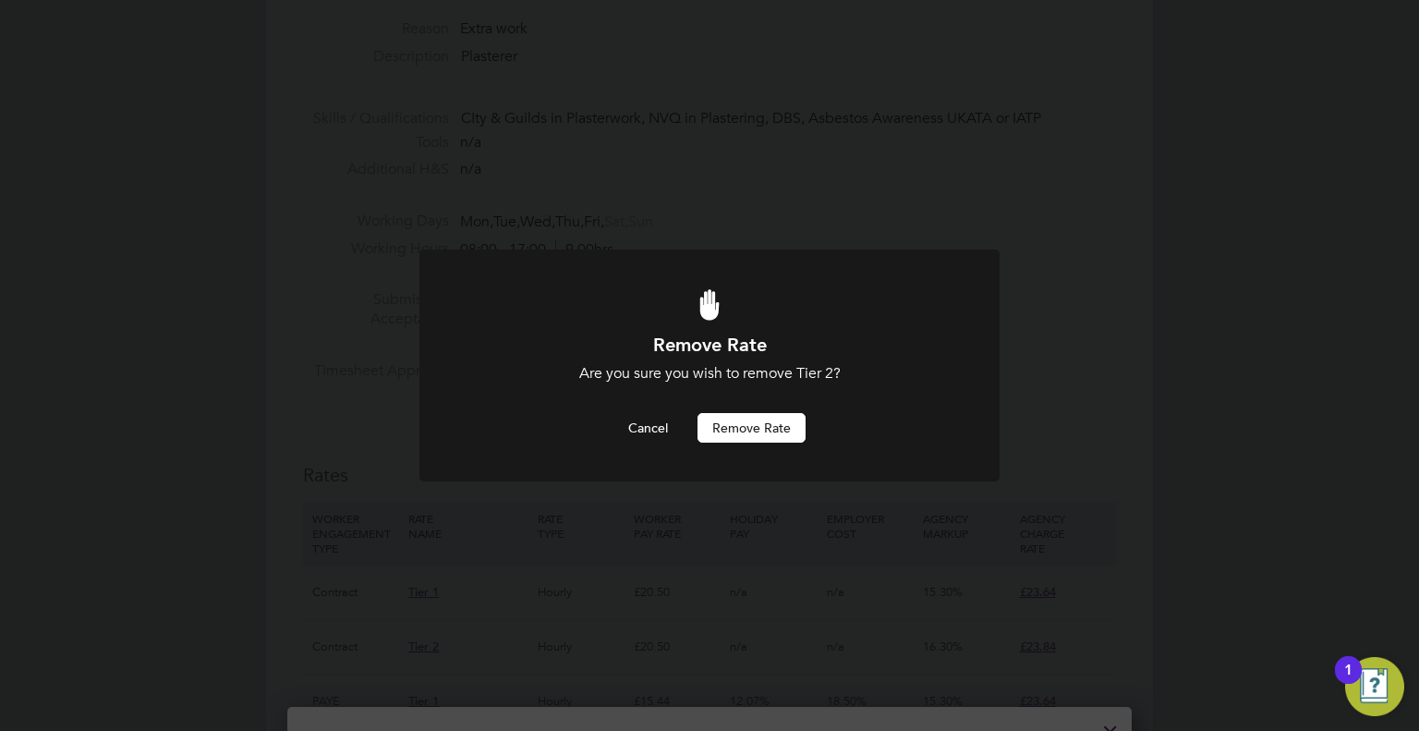
click at [737, 424] on button "Remove rate" at bounding box center [752, 428] width 108 height 30
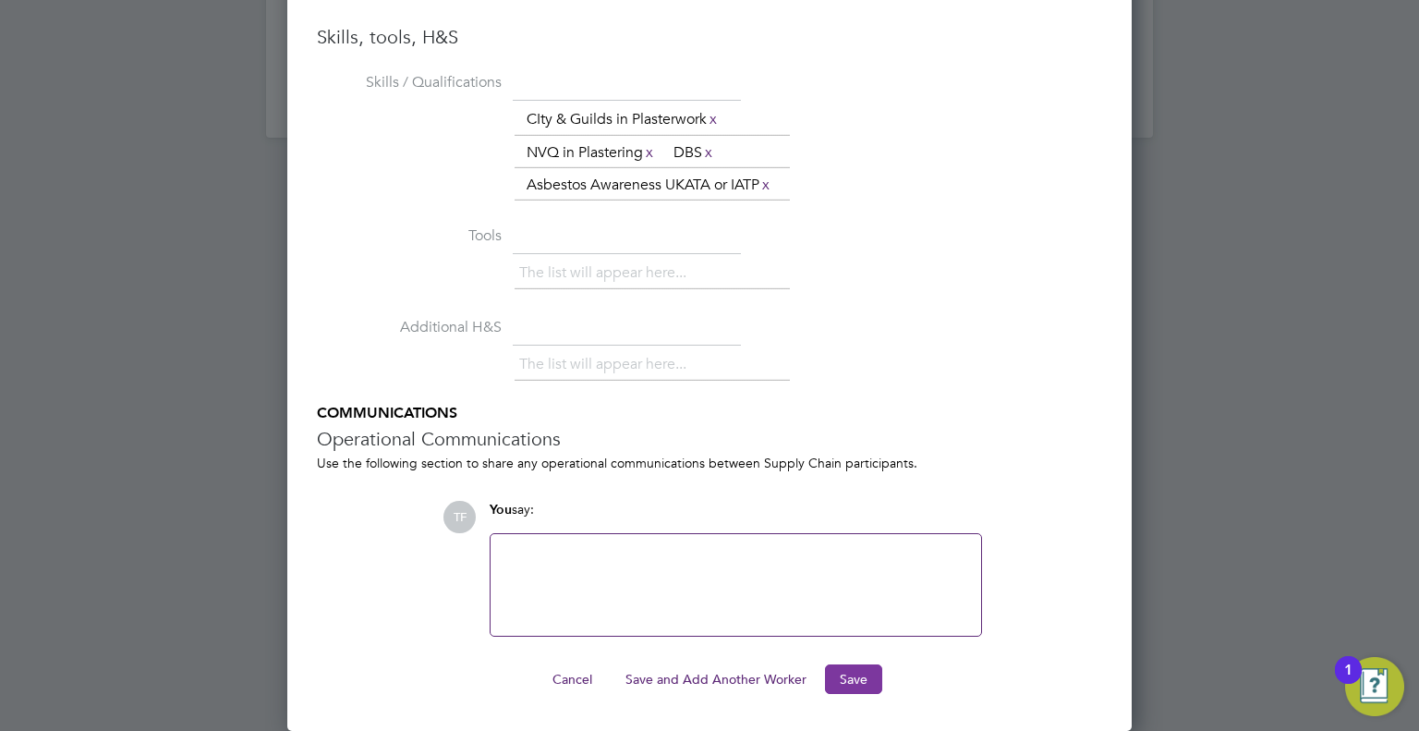
click at [857, 684] on button "Save" at bounding box center [853, 679] width 57 height 30
